Goal: Contribute content: Contribute content

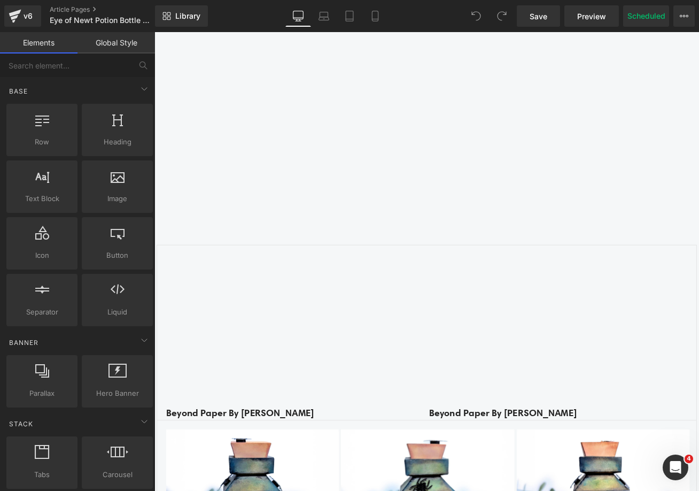
scroll to position [1229, 0]
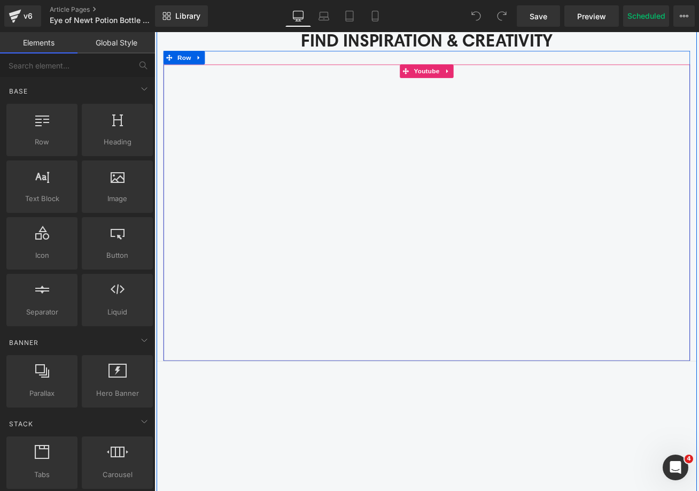
click at [467, 75] on div at bounding box center [477, 247] width 625 height 352
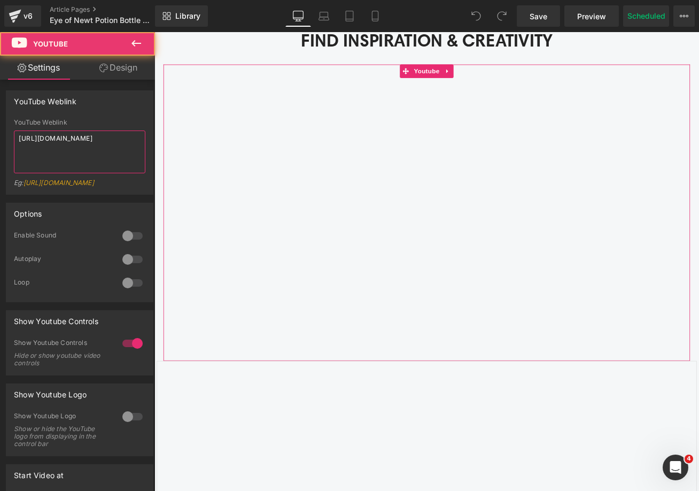
click at [65, 141] on textarea "https://youtu.be/xs7lmqEPIZc" at bounding box center [79, 151] width 131 height 43
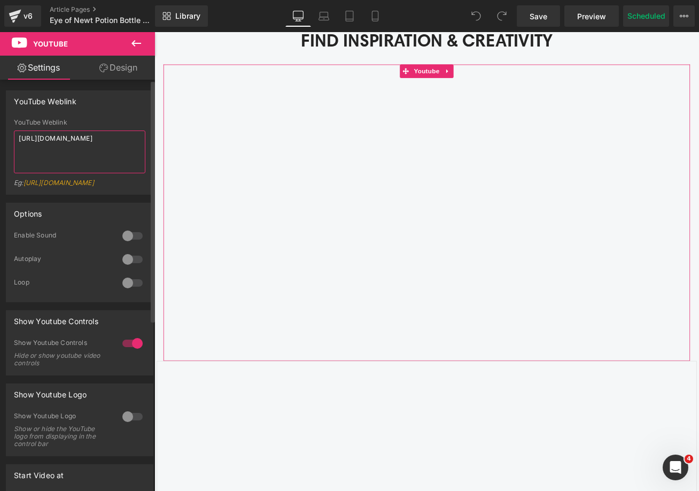
type textarea "https://youtu.be/CK96jqBxUGU"
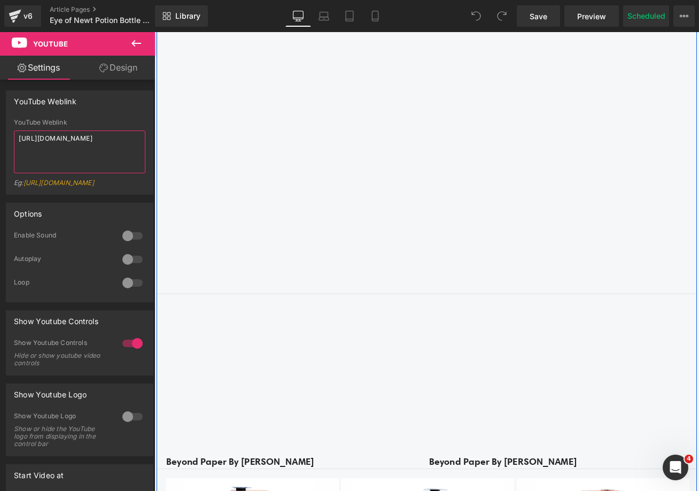
scroll to position [1336, 0]
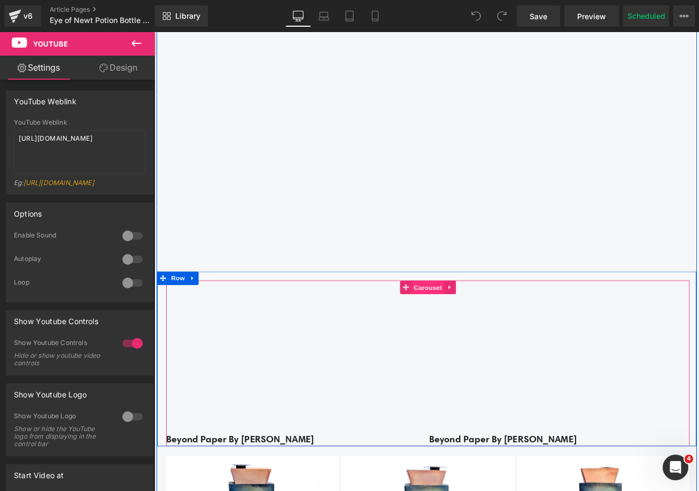
click at [475, 335] on span "Carousel" at bounding box center [479, 335] width 38 height 16
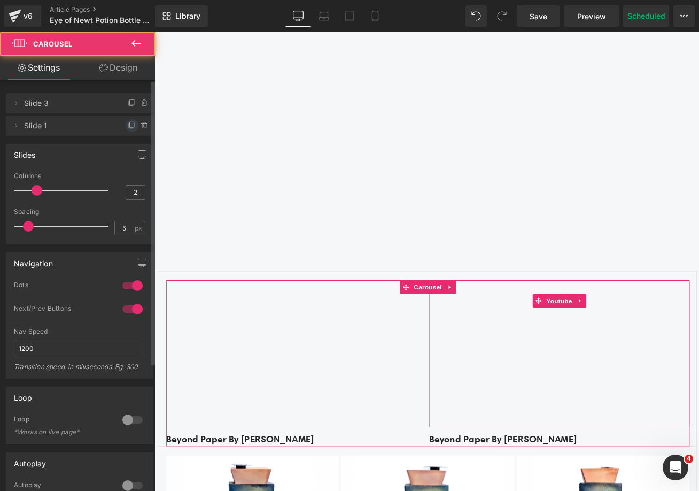
click at [128, 123] on icon at bounding box center [132, 125] width 9 height 9
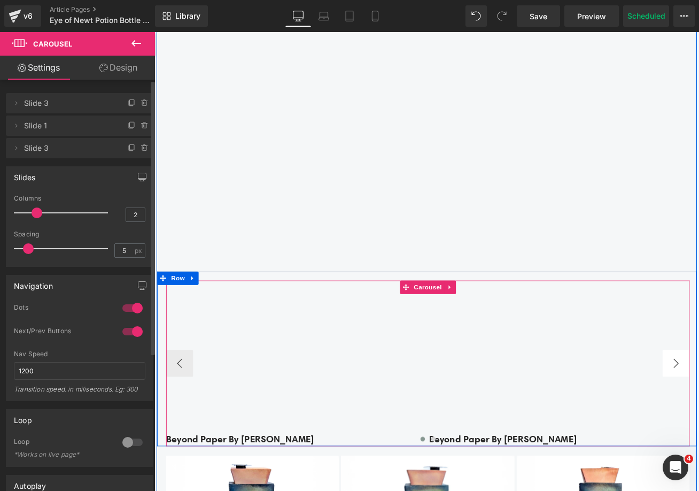
click at [188, 425] on button "‹" at bounding box center [184, 425] width 32 height 32
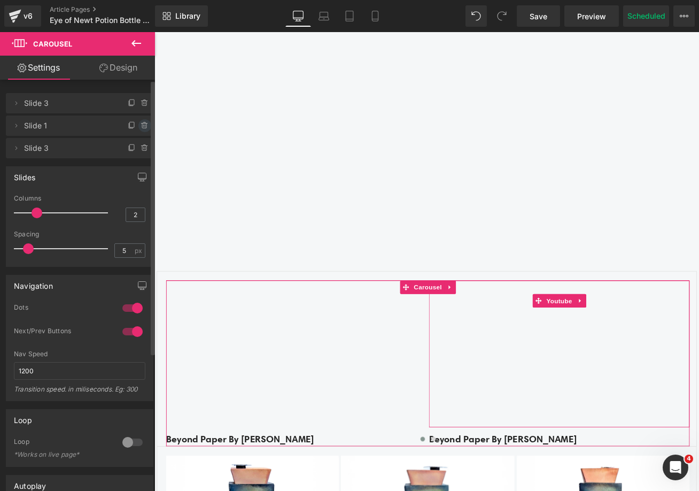
click at [141, 125] on icon at bounding box center [145, 125] width 9 height 9
click at [140, 125] on button "Delete" at bounding box center [133, 126] width 34 height 14
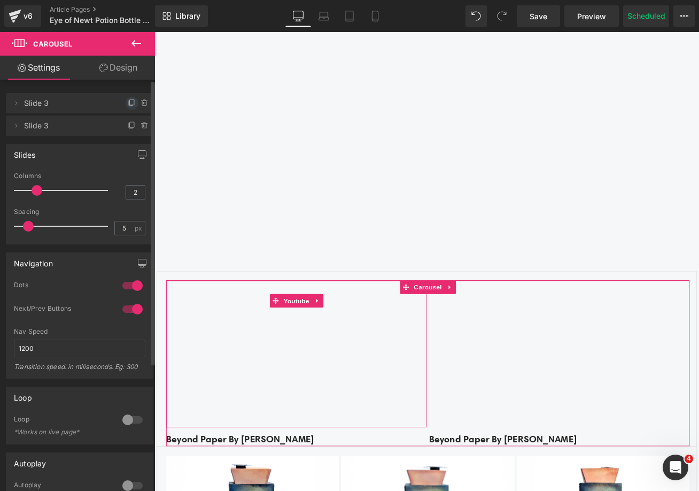
click at [128, 103] on icon at bounding box center [132, 103] width 9 height 9
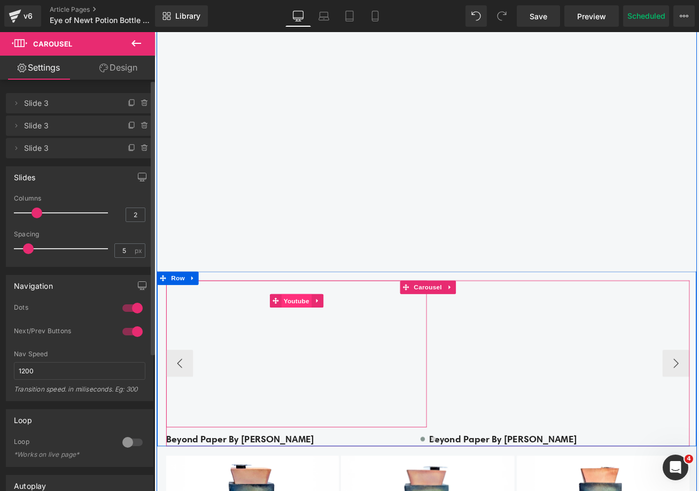
click at [312, 343] on span "Youtube" at bounding box center [323, 351] width 36 height 16
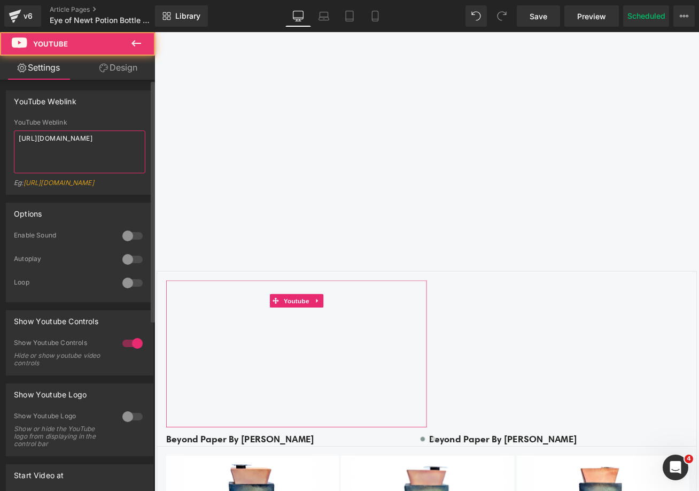
click at [80, 157] on textarea "https://youtu.be/KHuUB63IYF4" at bounding box center [79, 151] width 131 height 43
paste textarea "BurkhDxZo6M"
type textarea "https://youtu.be/BurkhDxZo6M"
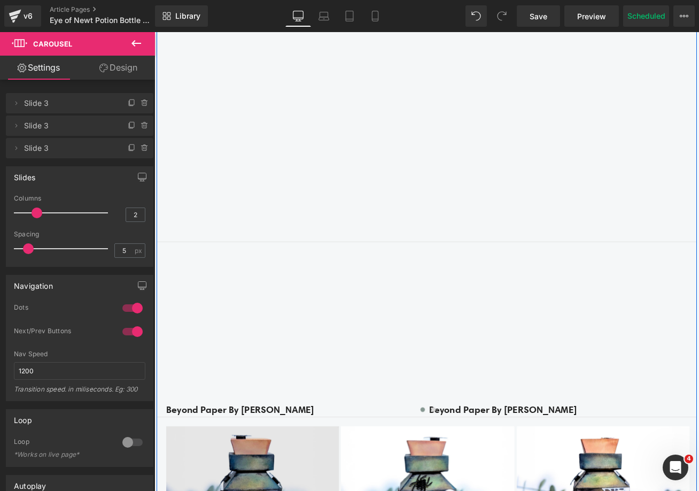
scroll to position [1389, 0]
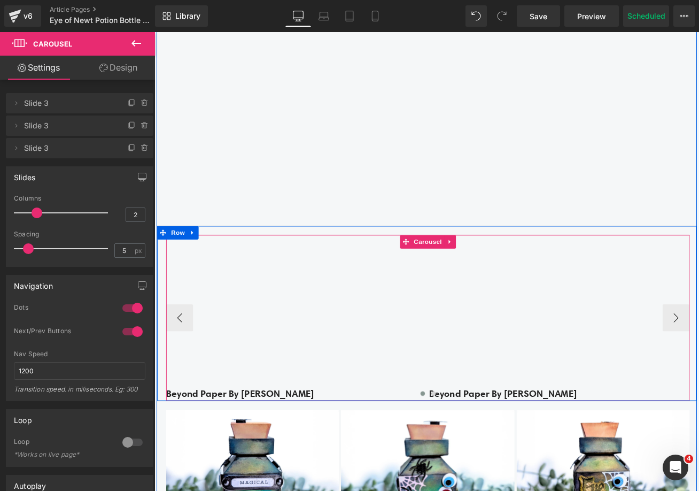
click at [219, 459] on div at bounding box center [478, 463] width 621 height 15
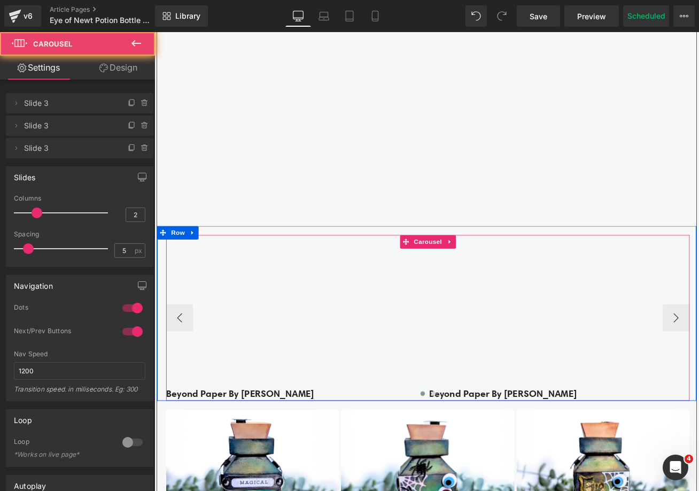
click at [219, 459] on div at bounding box center [478, 463] width 621 height 15
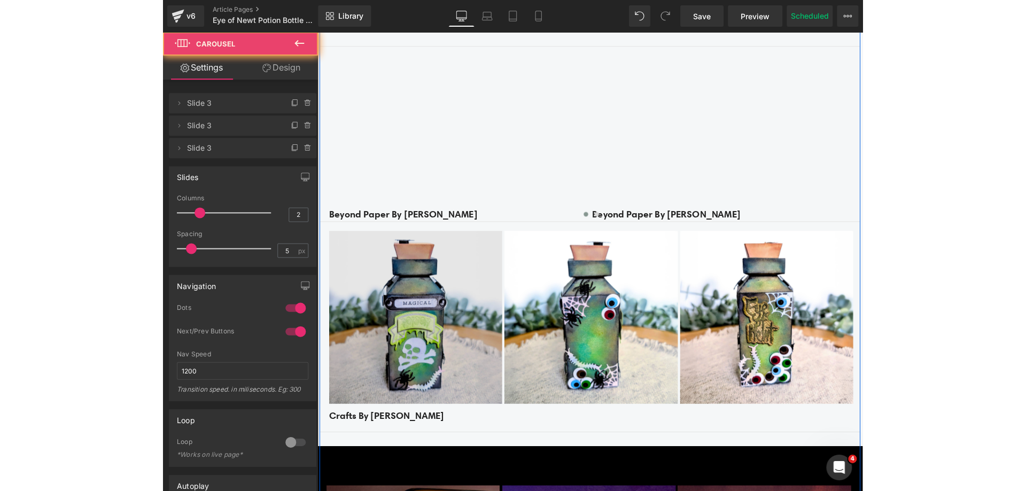
scroll to position [1603, 0]
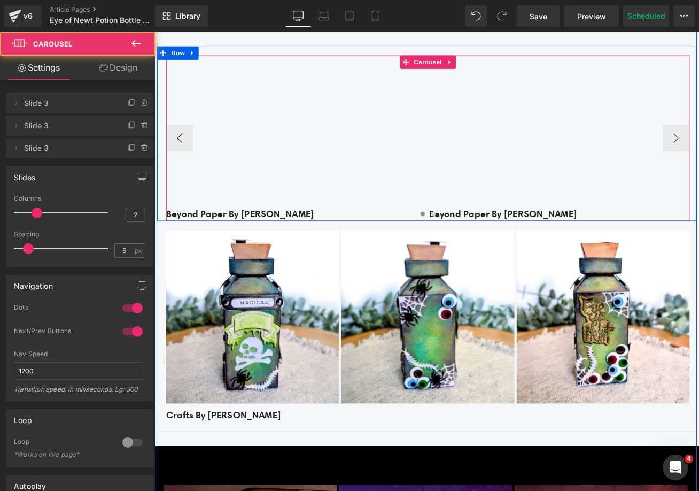
click at [238, 245] on div at bounding box center [478, 249] width 621 height 15
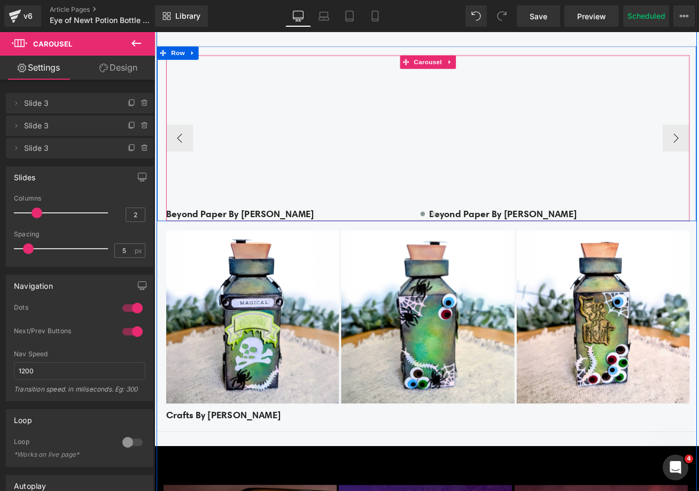
click at [247, 242] on div at bounding box center [478, 249] width 621 height 15
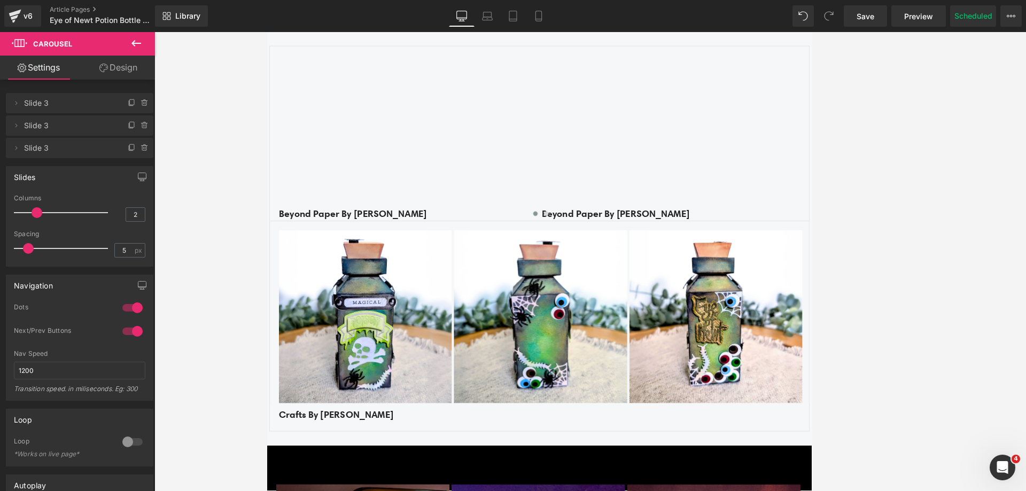
click at [220, 213] on div at bounding box center [590, 261] width 872 height 459
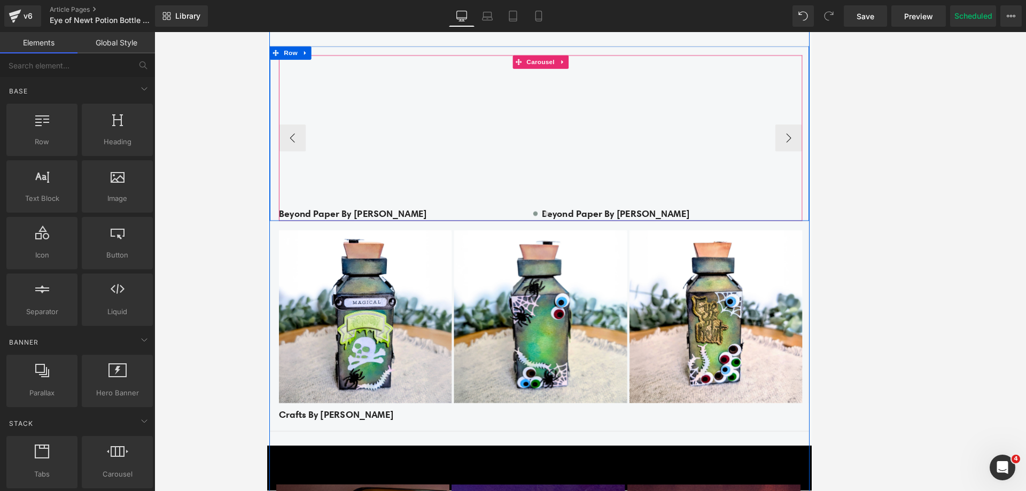
click at [389, 244] on div at bounding box center [591, 249] width 621 height 15
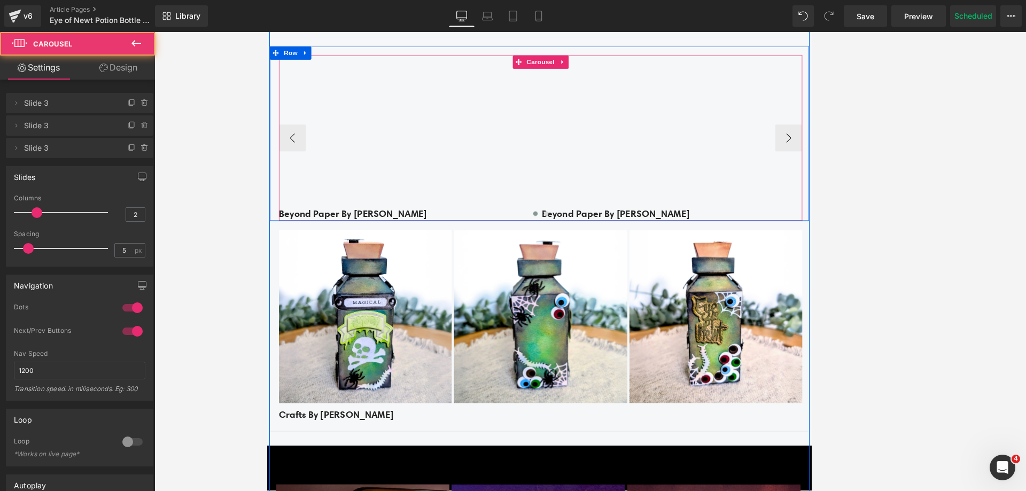
click at [389, 244] on div at bounding box center [591, 249] width 621 height 15
click at [634, 243] on div at bounding box center [591, 249] width 621 height 15
click at [650, 244] on div at bounding box center [591, 249] width 621 height 15
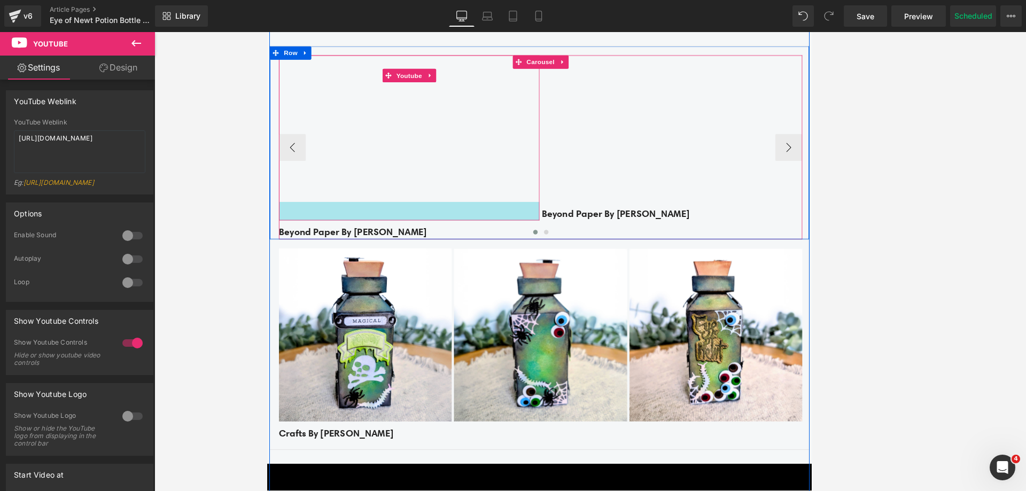
drag, startPoint x: 581, startPoint y: 229, endPoint x: 586, endPoint y: 251, distance: 22.4
click at [586, 251] on div "Youtube 41px Beyond Paper By Victoria Text Block Row Youtube Beyond Paper By Vi…" at bounding box center [749, 168] width 936 height 218
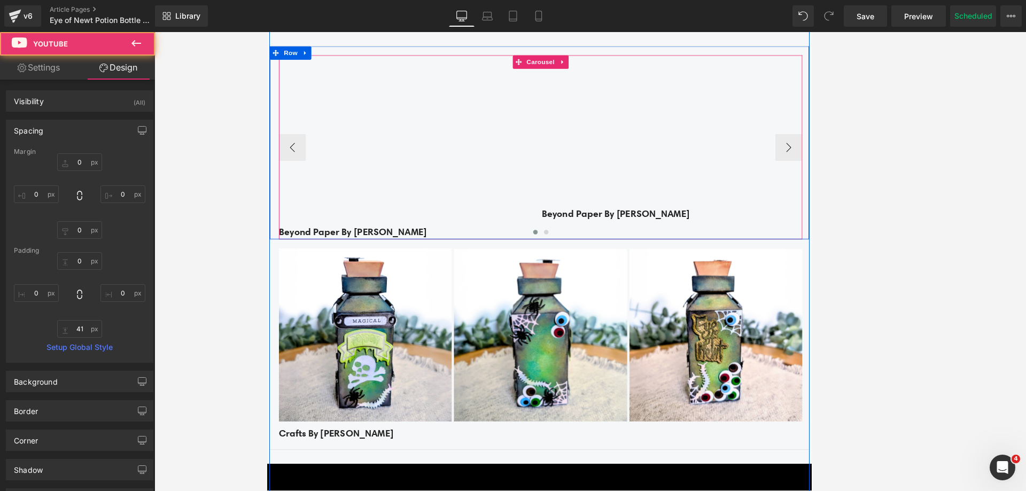
click at [394, 264] on div at bounding box center [591, 271] width 621 height 15
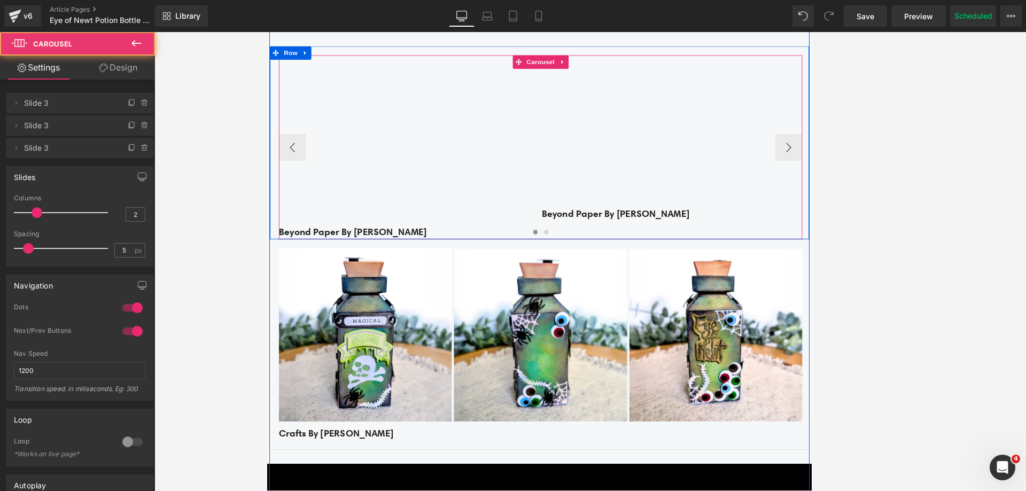
click at [364, 267] on div at bounding box center [591, 271] width 621 height 15
click at [332, 267] on div at bounding box center [591, 271] width 621 height 15
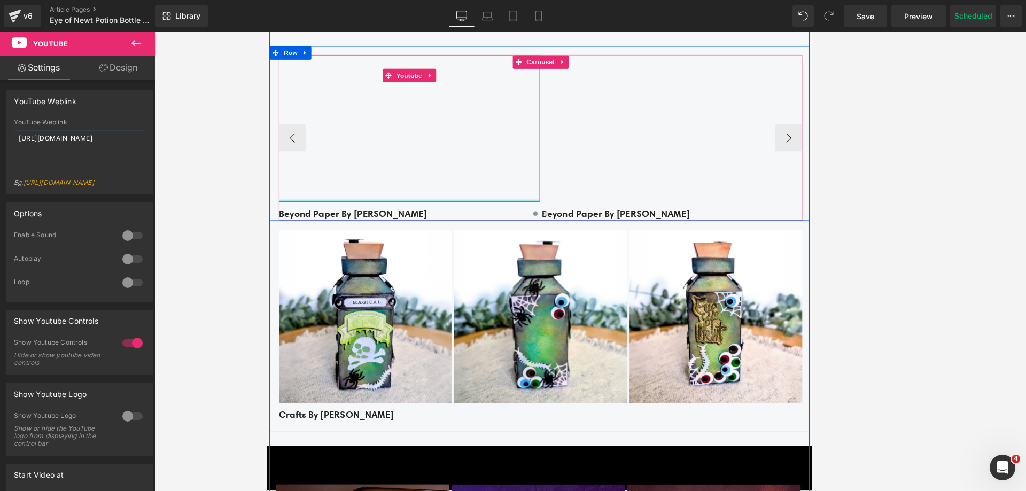
drag, startPoint x: 369, startPoint y: 236, endPoint x: 425, endPoint y: 79, distance: 167.3
click at [425, 79] on div "Youtube" at bounding box center [435, 146] width 309 height 174
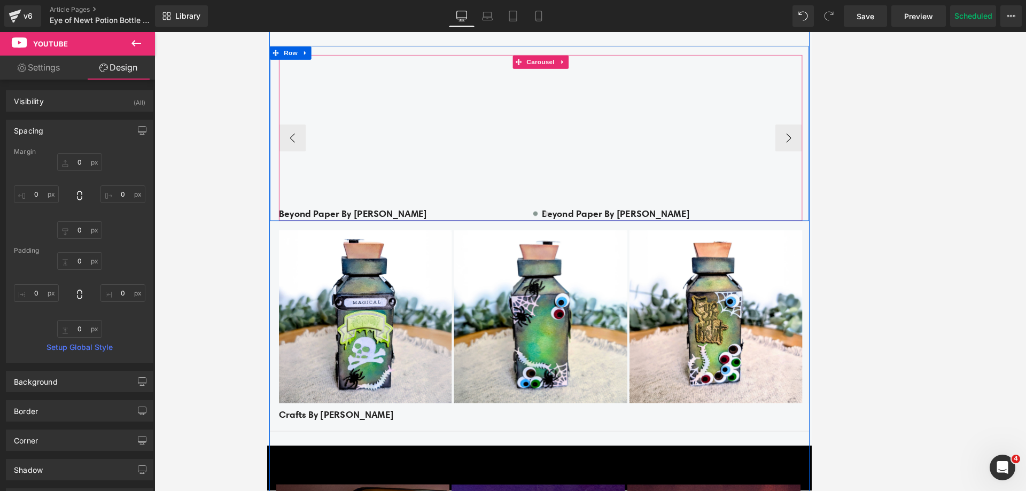
click at [391, 246] on div at bounding box center [591, 249] width 621 height 15
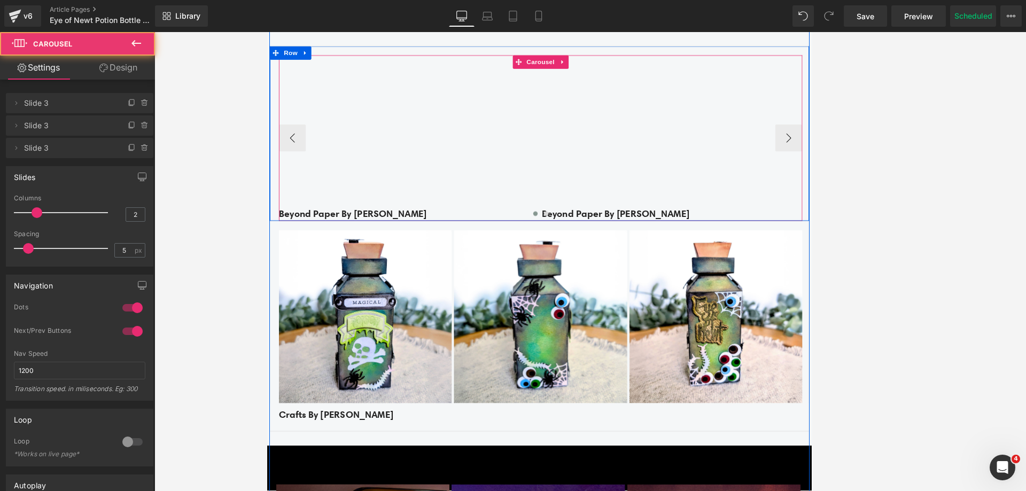
click at [391, 246] on div at bounding box center [591, 249] width 621 height 15
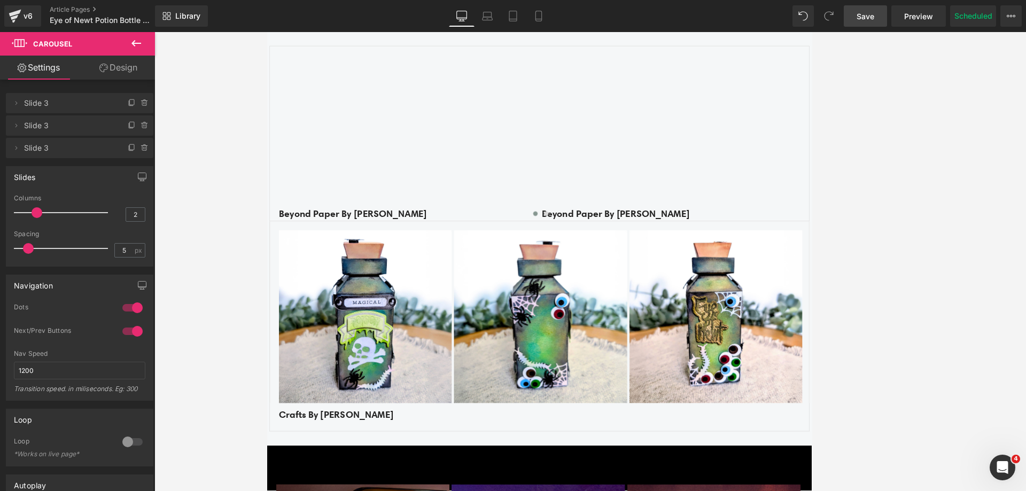
click at [698, 13] on span "Save" at bounding box center [866, 16] width 18 height 11
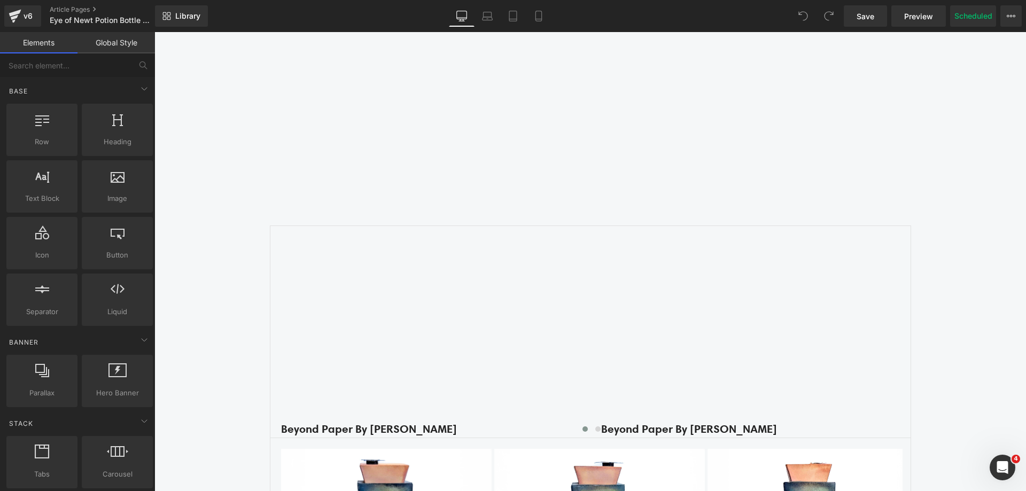
scroll to position [1443, 0]
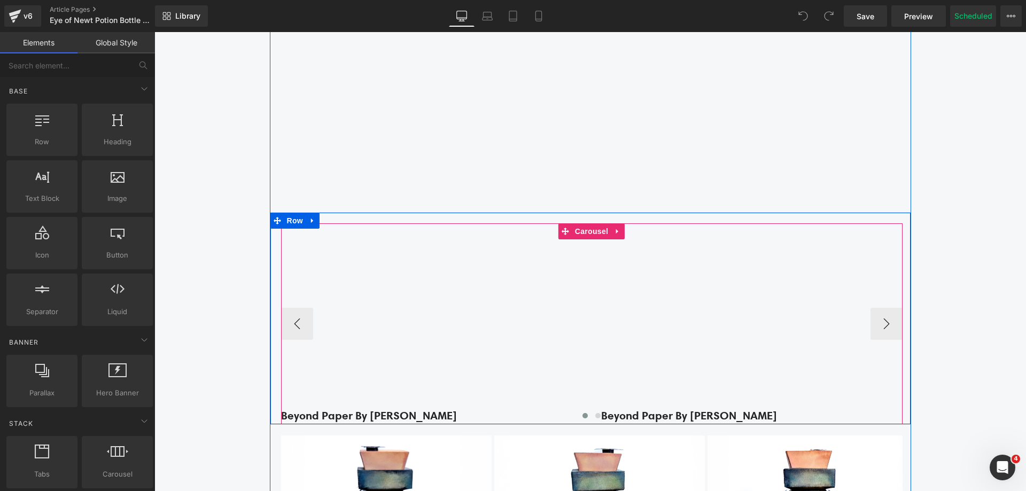
click at [301, 418] on div at bounding box center [591, 417] width 621 height 15
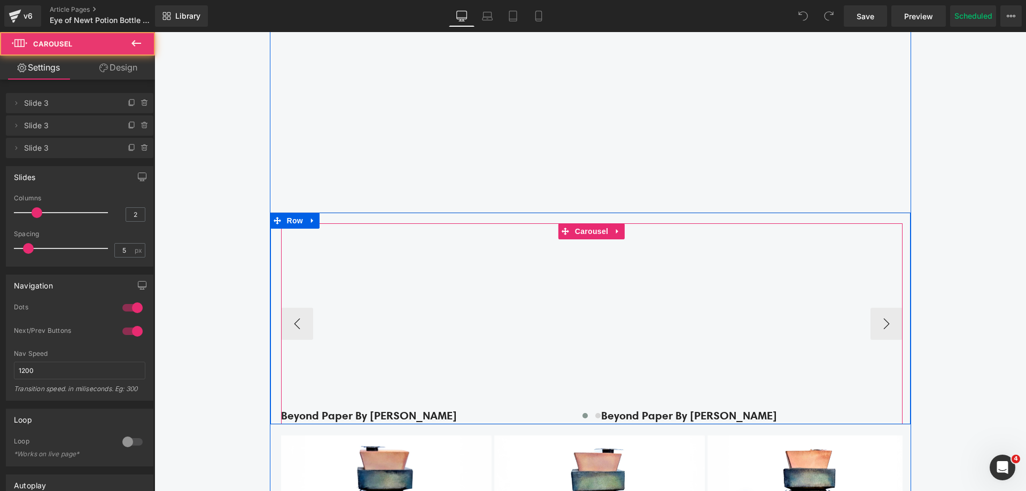
click at [390, 414] on div at bounding box center [591, 417] width 621 height 15
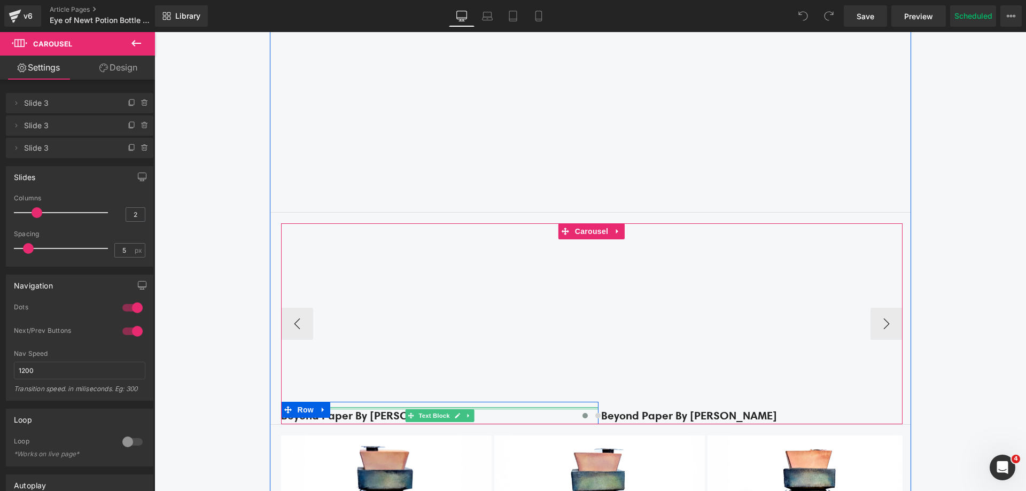
click at [385, 409] on div at bounding box center [439, 408] width 317 height 3
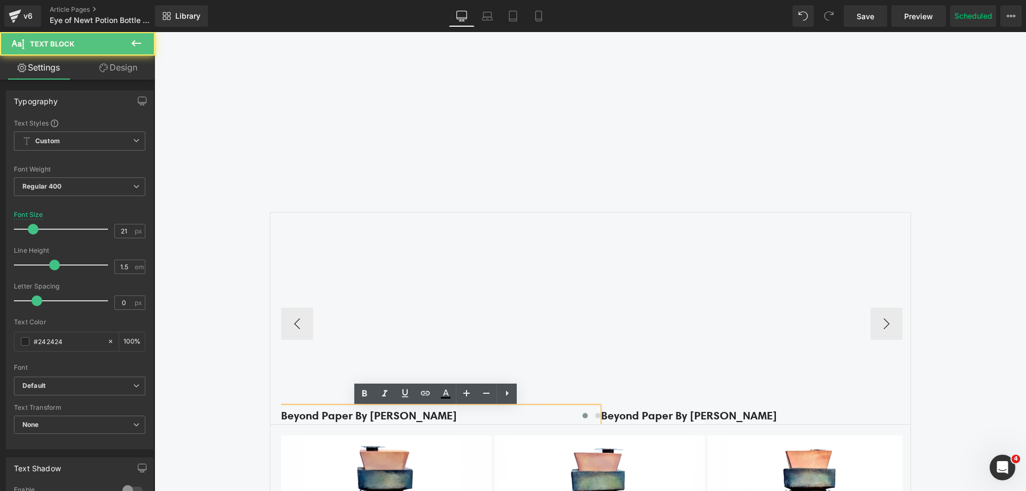
click at [379, 414] on div at bounding box center [591, 417] width 621 height 15
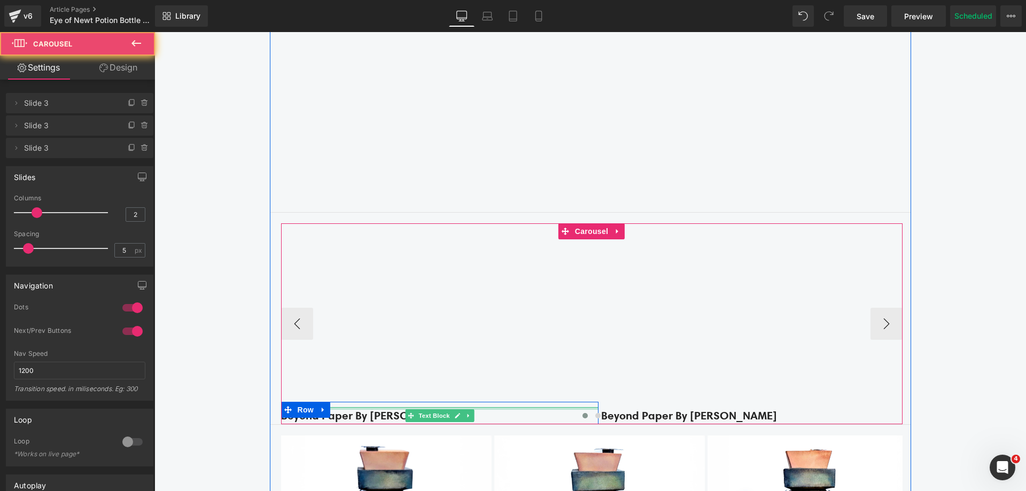
click at [375, 410] on div at bounding box center [439, 408] width 317 height 3
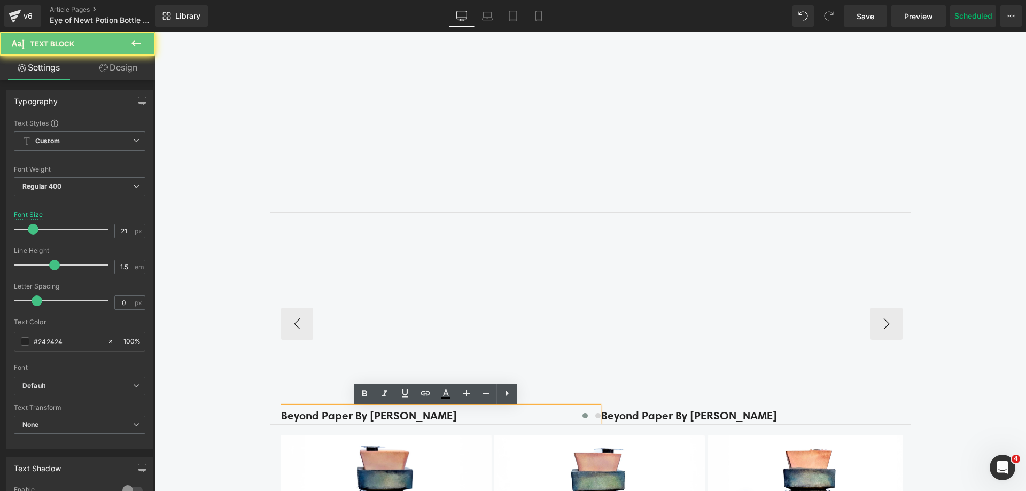
click at [375, 410] on b "Beyond Paper By [PERSON_NAME]" at bounding box center [369, 415] width 176 height 14
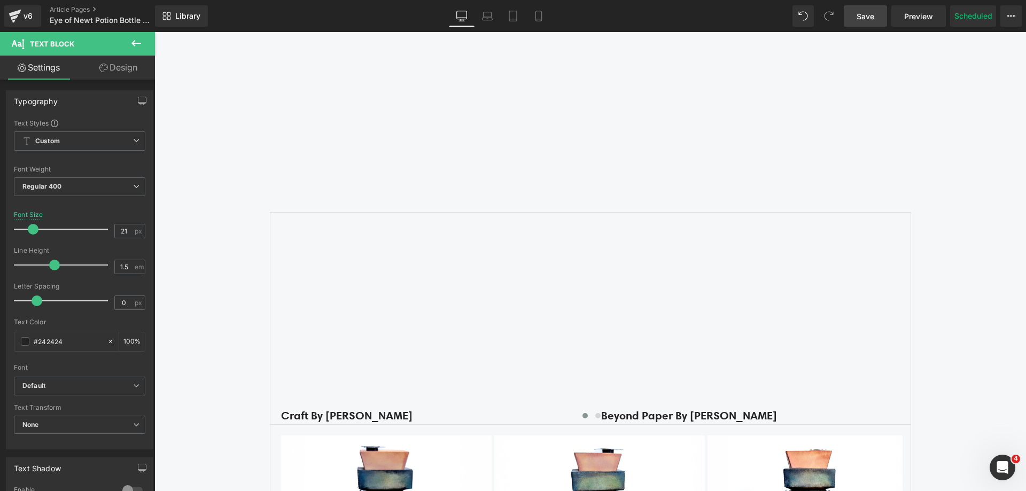
click at [850, 10] on link "Save" at bounding box center [865, 15] width 43 height 21
